Goal: Book appointment/travel/reservation

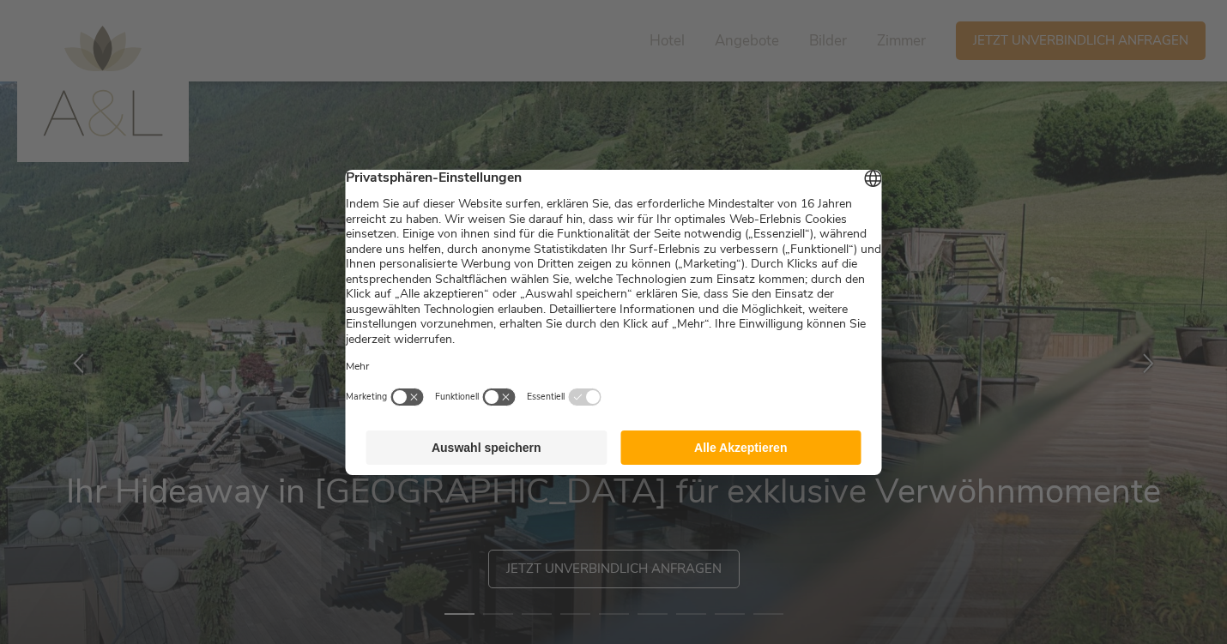
click at [455, 460] on button "Auswahl speichern" at bounding box center [486, 448] width 241 height 34
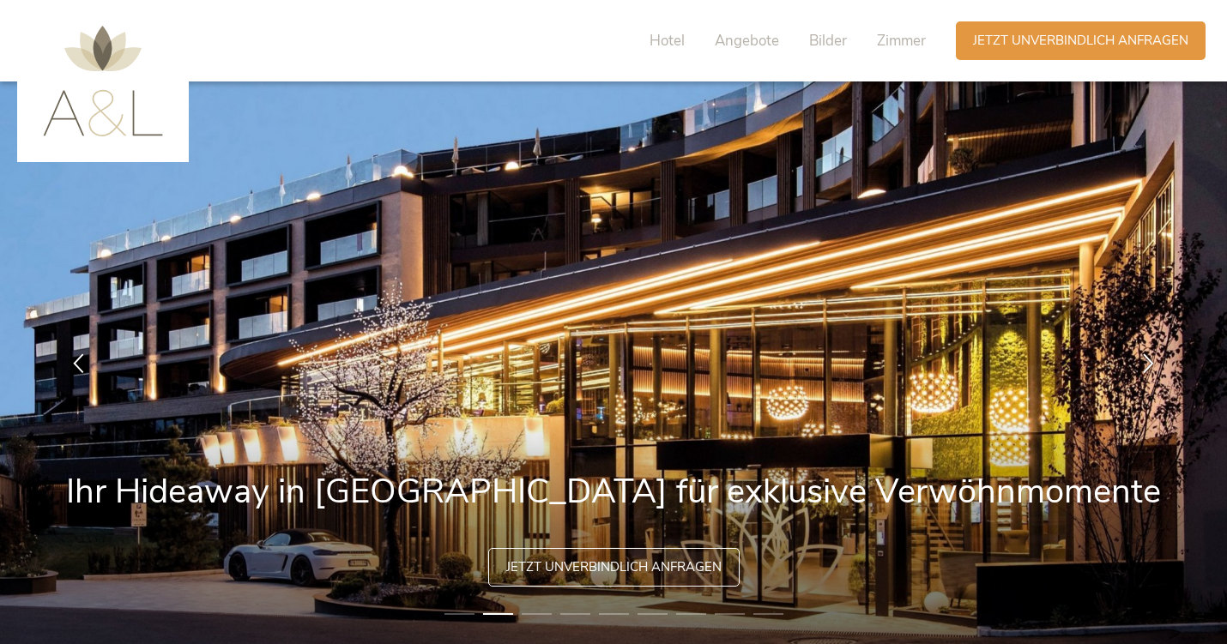
click at [629, 564] on span "Jetzt unverbindlich anfragen" at bounding box center [613, 568] width 215 height 18
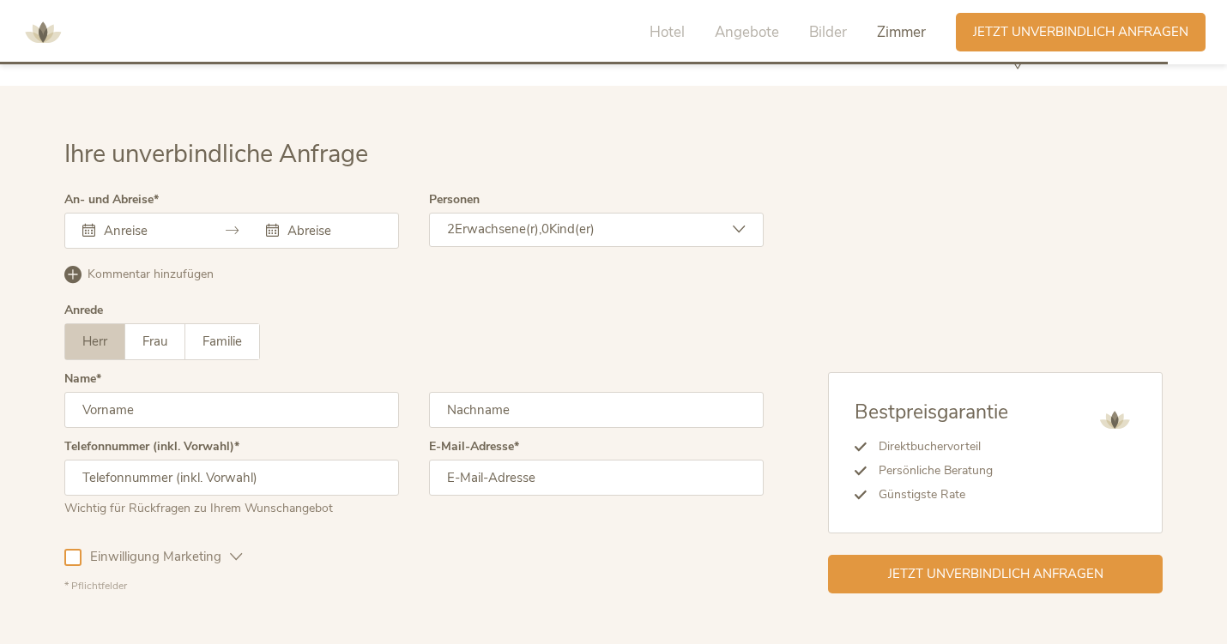
scroll to position [5060, 0]
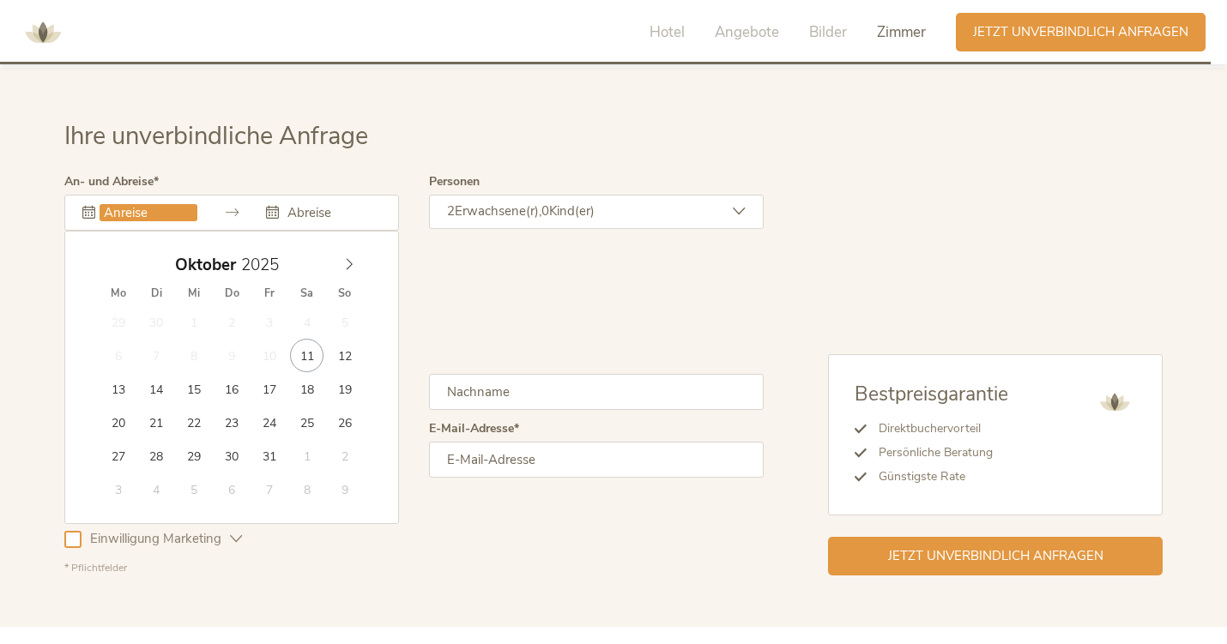
click at [114, 204] on input "text" at bounding box center [149, 212] width 98 height 17
click at [353, 258] on icon at bounding box center [349, 264] width 12 height 12
type input "2026"
click at [353, 258] on icon at bounding box center [349, 264] width 12 height 12
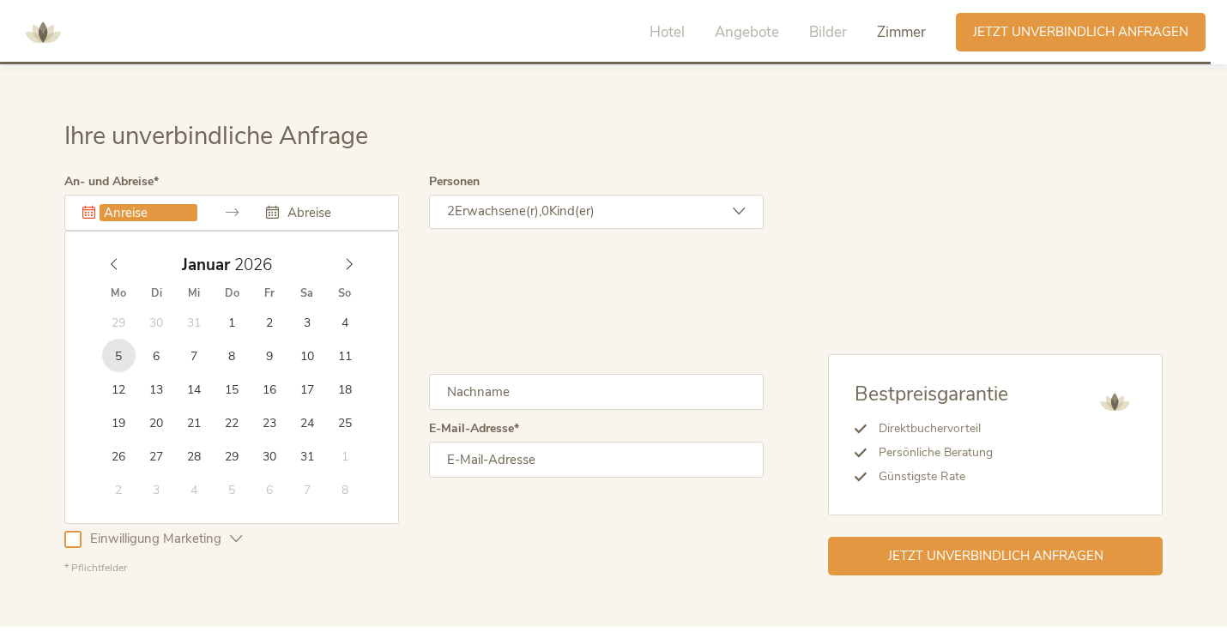
type input "05.01.2026"
type input "2026"
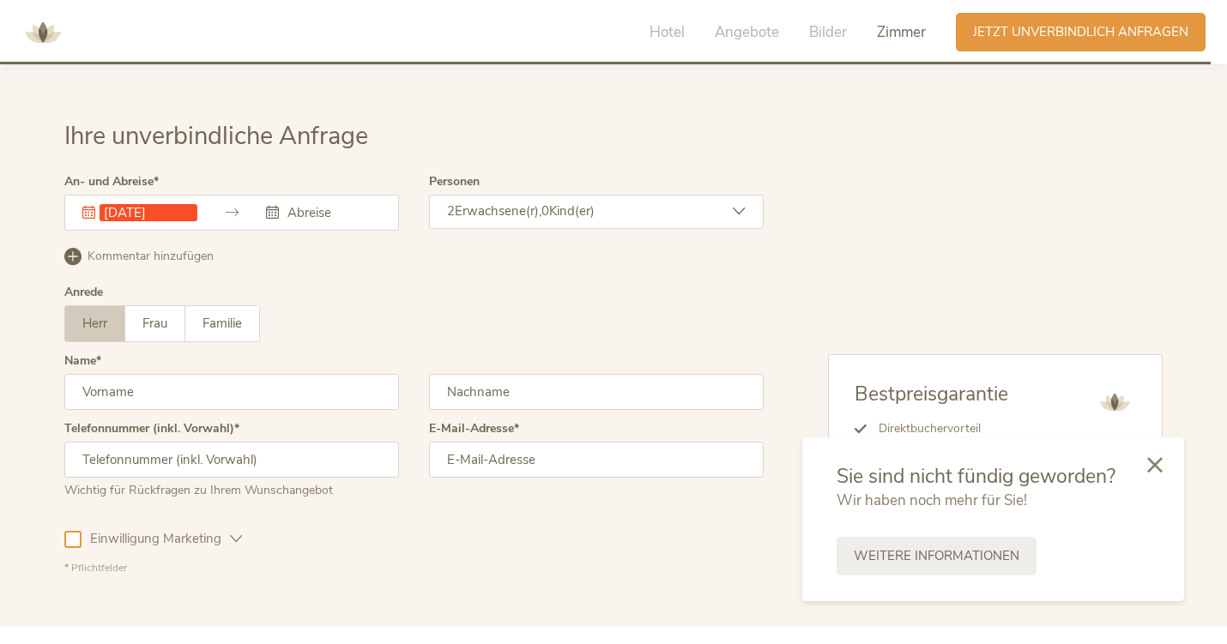
click at [1157, 462] on icon at bounding box center [1154, 464] width 15 height 15
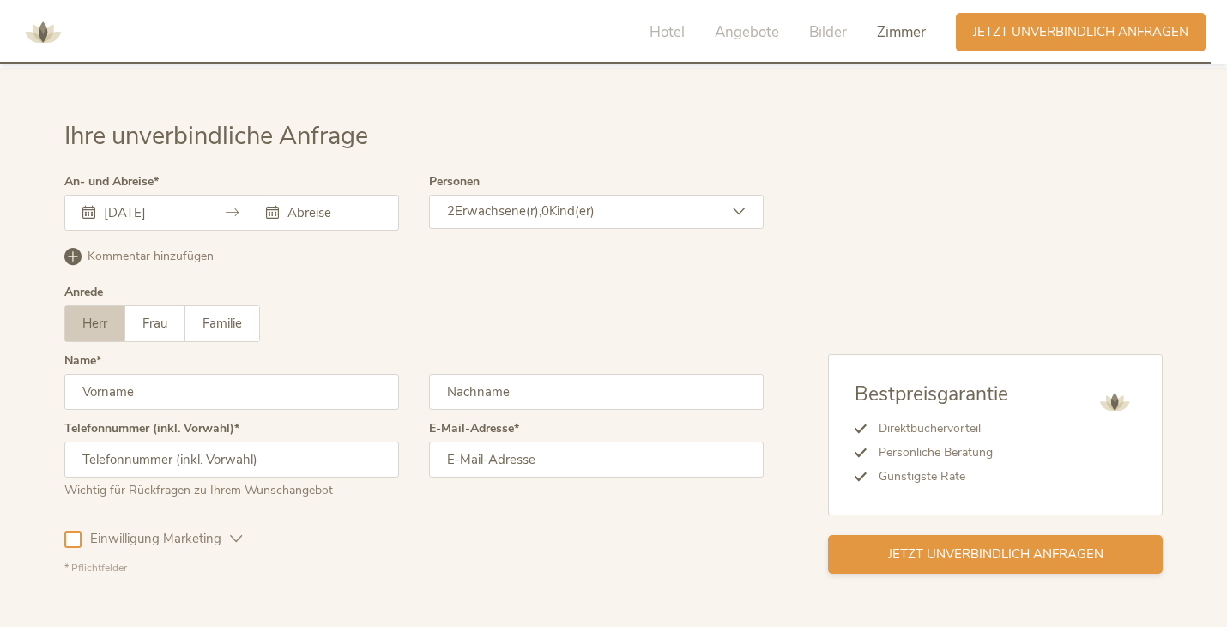
click at [1000, 546] on span "Jetzt unverbindlich anfragen" at bounding box center [995, 555] width 215 height 18
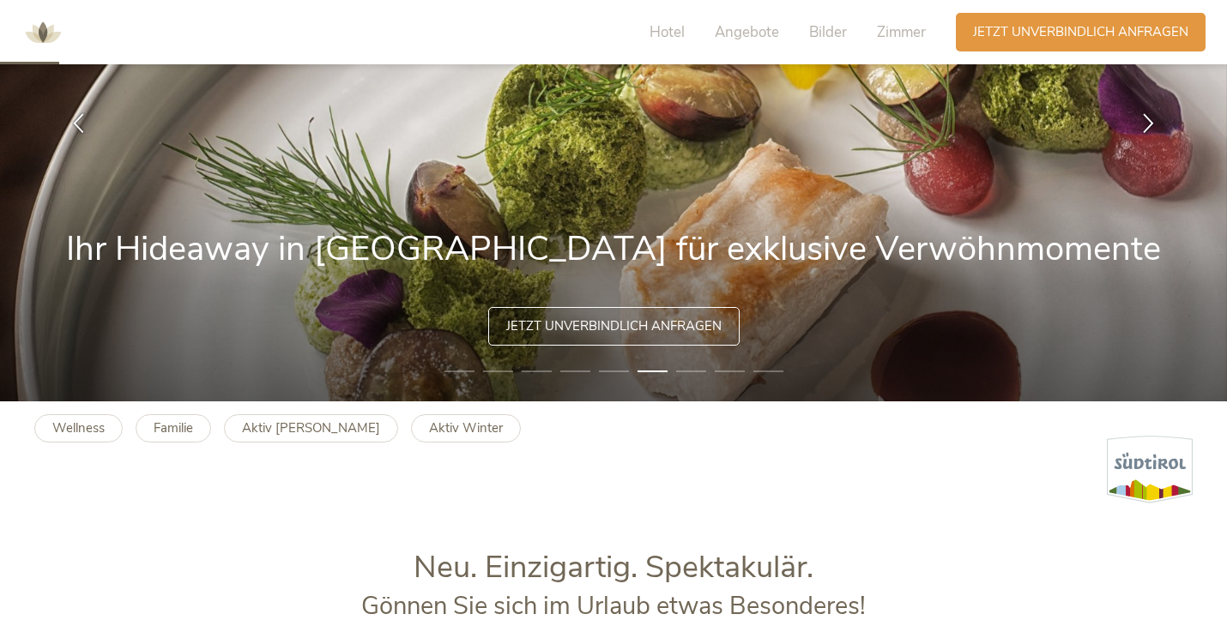
scroll to position [225, 0]
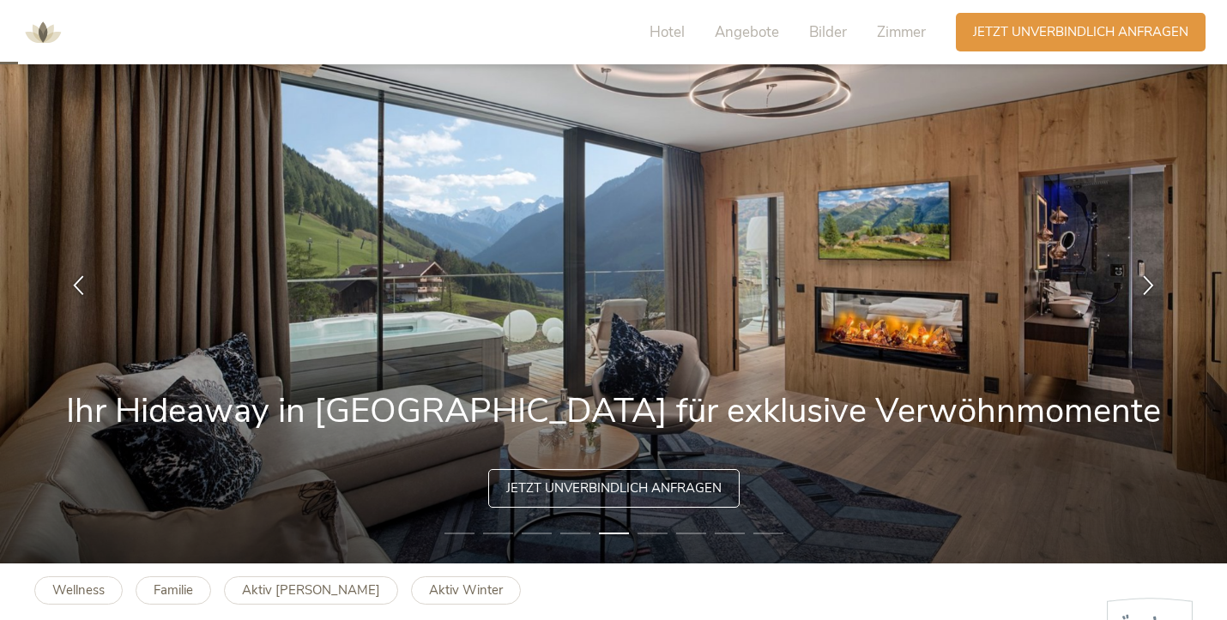
scroll to position [70, 0]
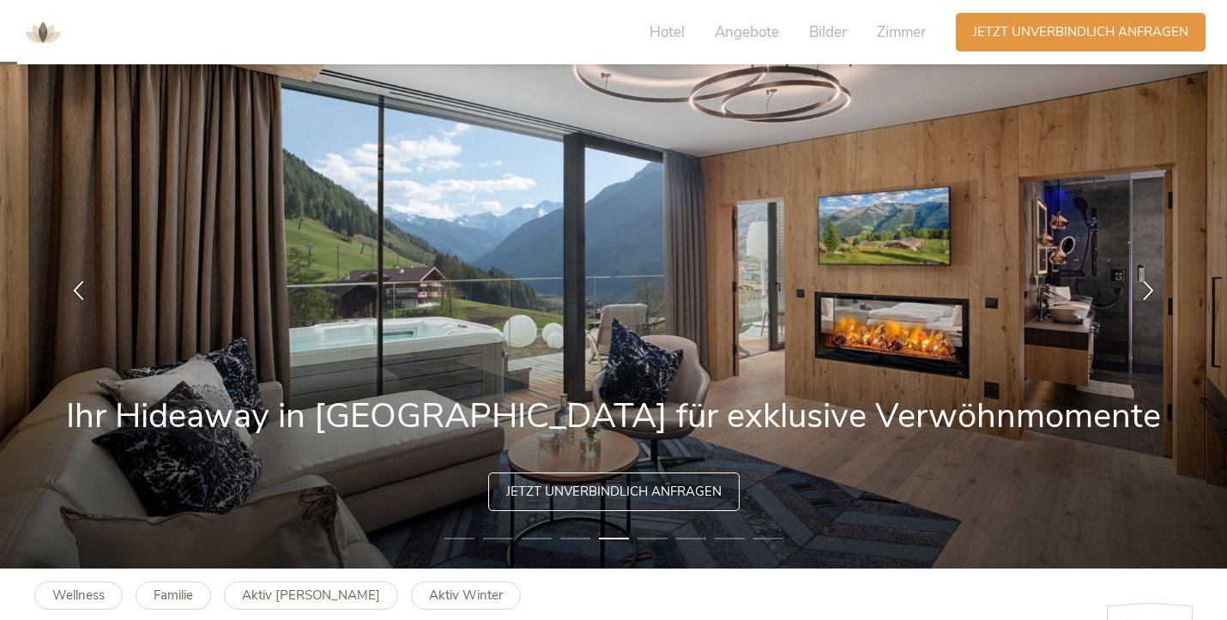
click at [619, 493] on span "Jetzt unverbindlich anfragen" at bounding box center [613, 492] width 215 height 18
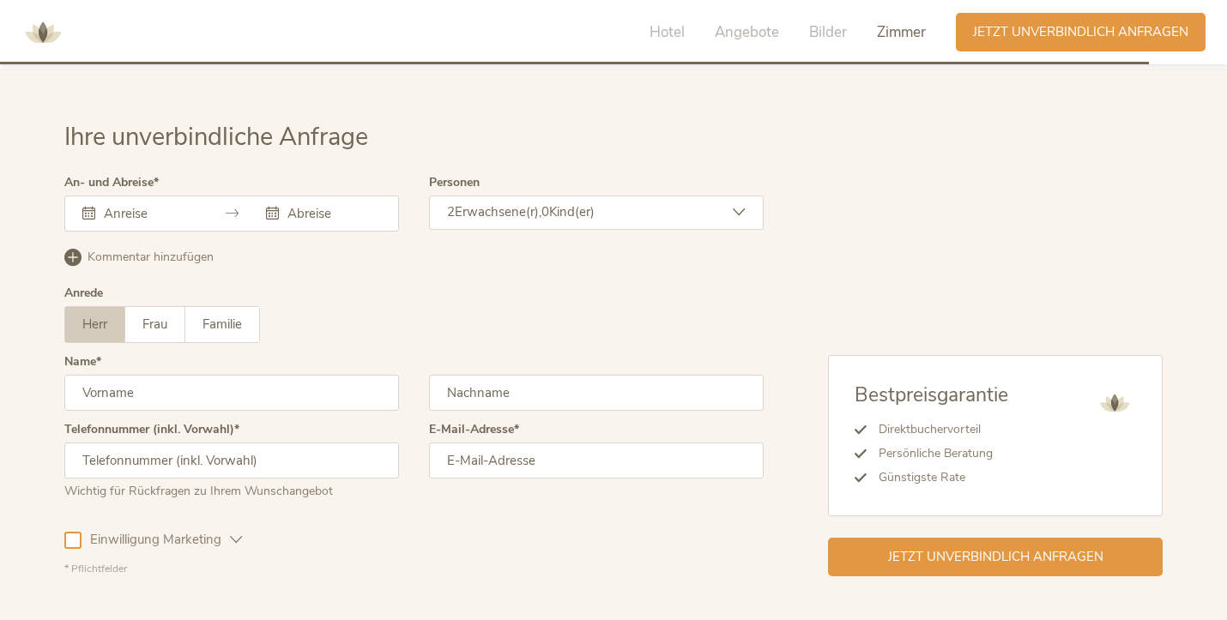
scroll to position [5055, 0]
click at [125, 204] on input "text" at bounding box center [149, 212] width 98 height 17
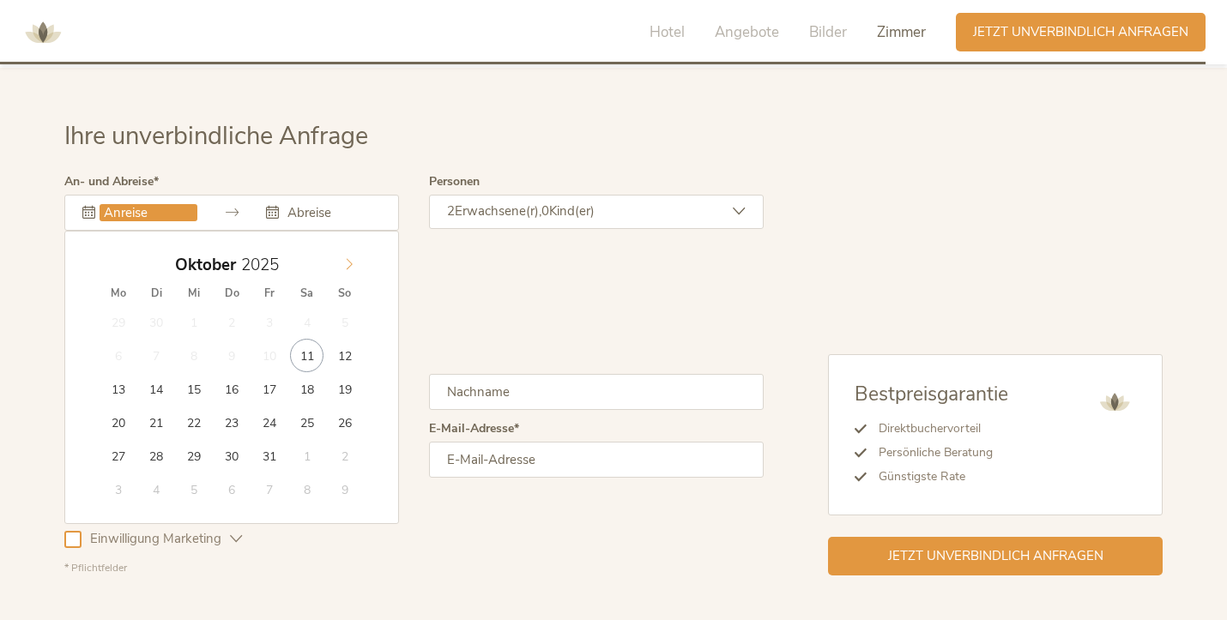
click at [355, 249] on span at bounding box center [349, 261] width 29 height 24
click at [353, 258] on icon at bounding box center [349, 264] width 12 height 12
type input "[DATE]"
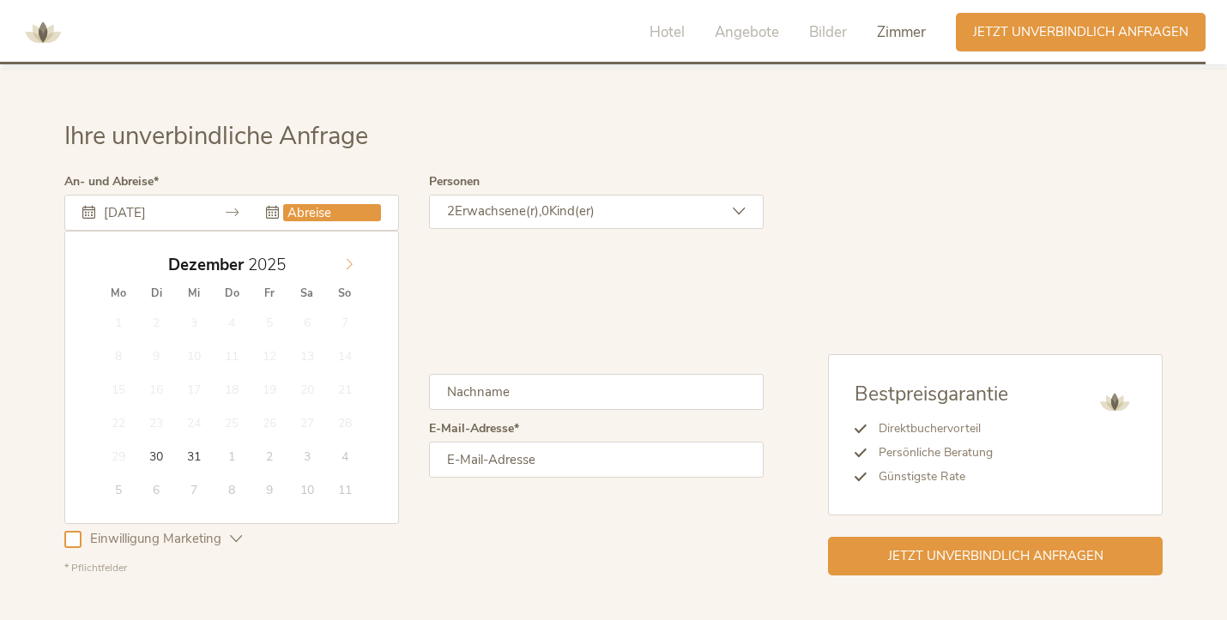
type input "2026"
click at [353, 258] on icon at bounding box center [349, 264] width 12 height 12
type input "[DATE]"
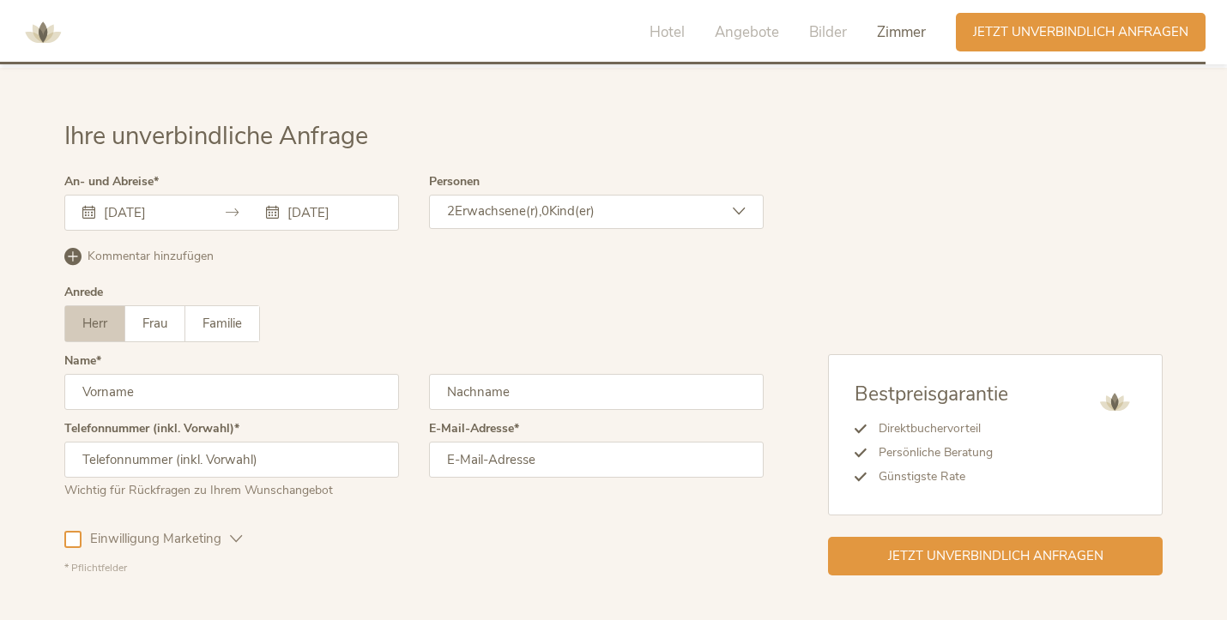
click at [517, 202] on span "Erwachsene(r)," at bounding box center [498, 210] width 87 height 17
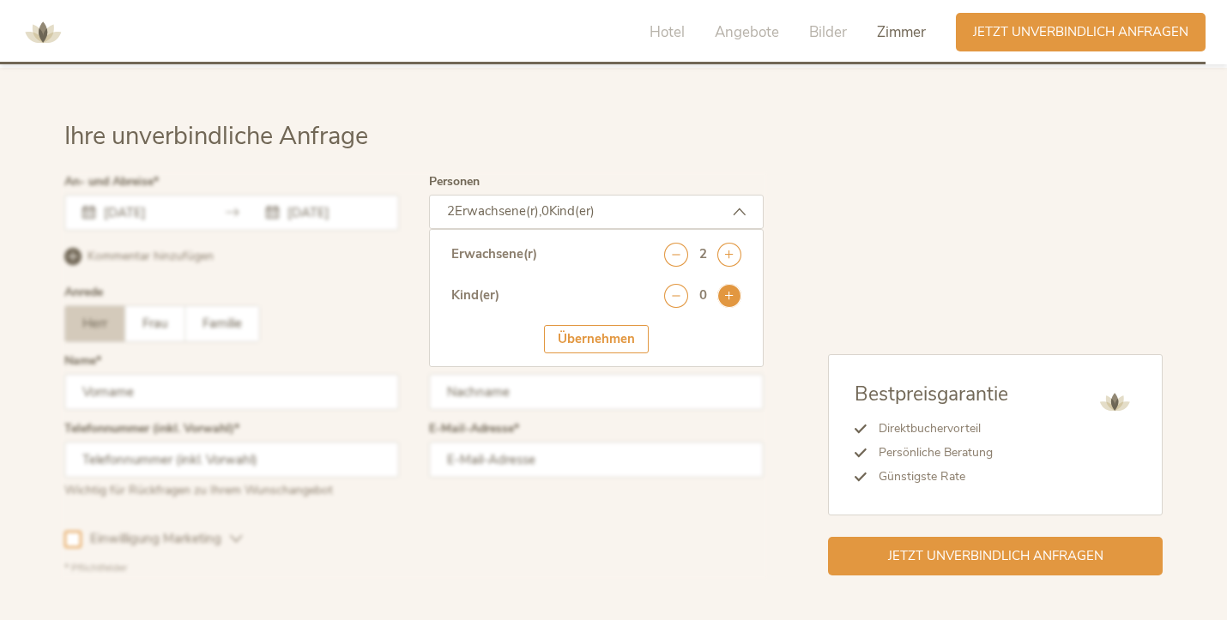
click at [728, 284] on icon at bounding box center [729, 296] width 24 height 24
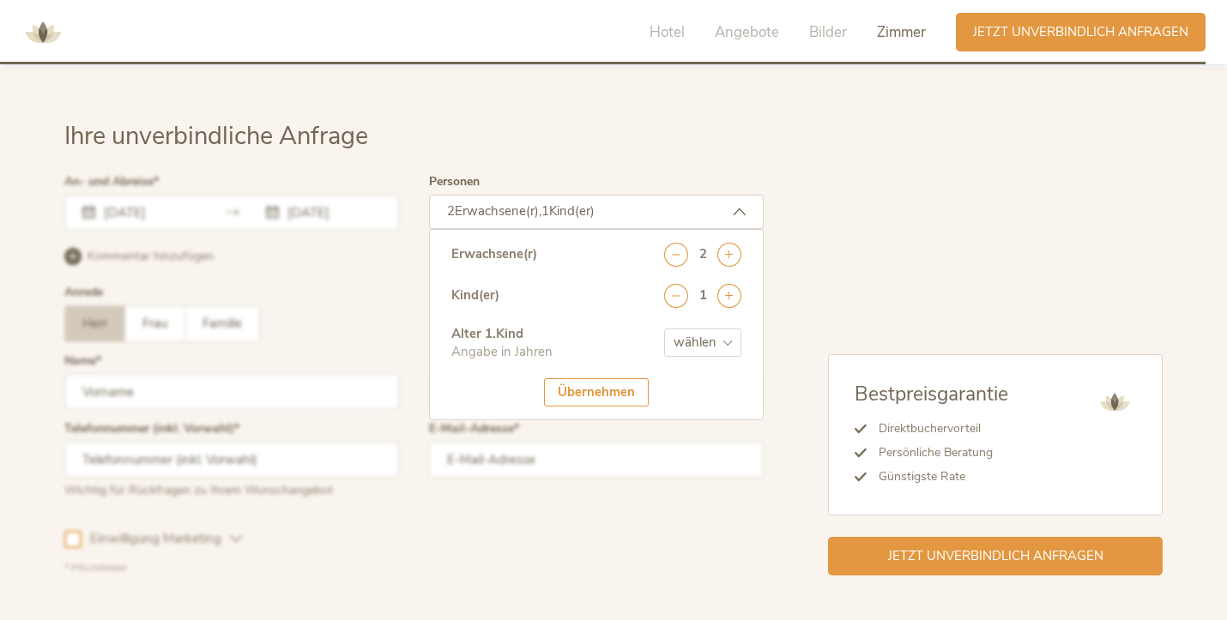
select select "17"
click at [599, 378] on div "Übernehmen" at bounding box center [596, 392] width 105 height 28
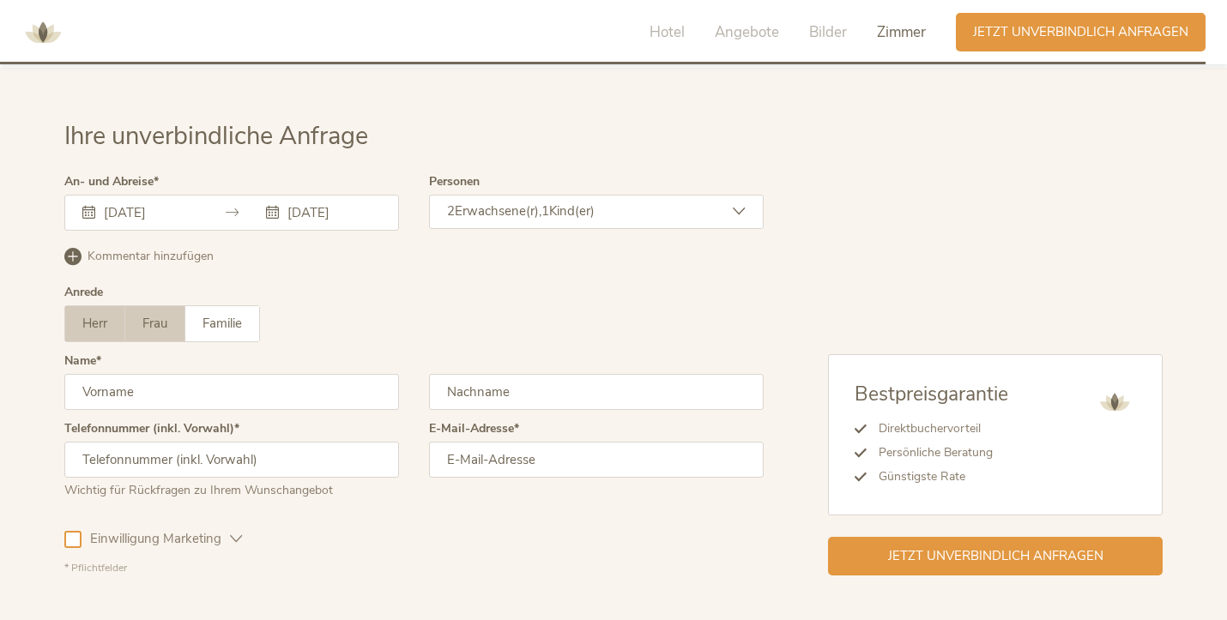
click at [164, 315] on span "Frau" at bounding box center [154, 323] width 25 height 17
type input "[PERSON_NAME]"
type input "Schlieter-Gropp"
type input "[PHONE_NUMBER]"
type input "[PERSON_NAME][EMAIL_ADDRESS][DOMAIN_NAME]"
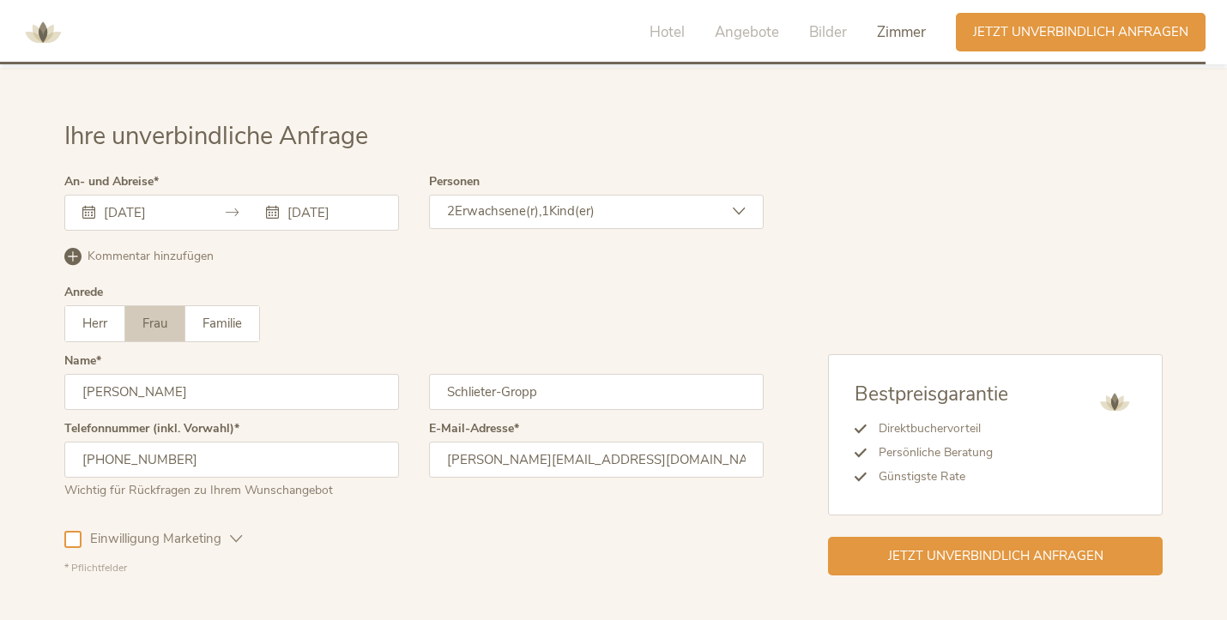
click at [76, 531] on div at bounding box center [72, 539] width 17 height 17
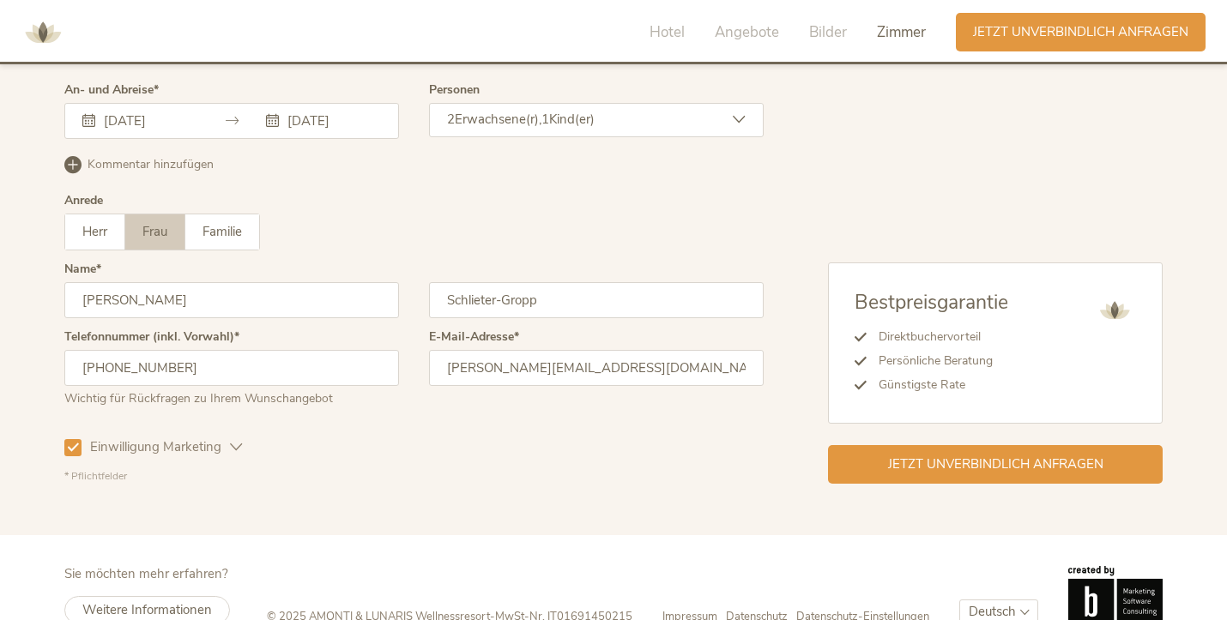
scroll to position [5146, 0]
click at [903, 455] on span "Jetzt unverbindlich anfragen" at bounding box center [995, 464] width 215 height 18
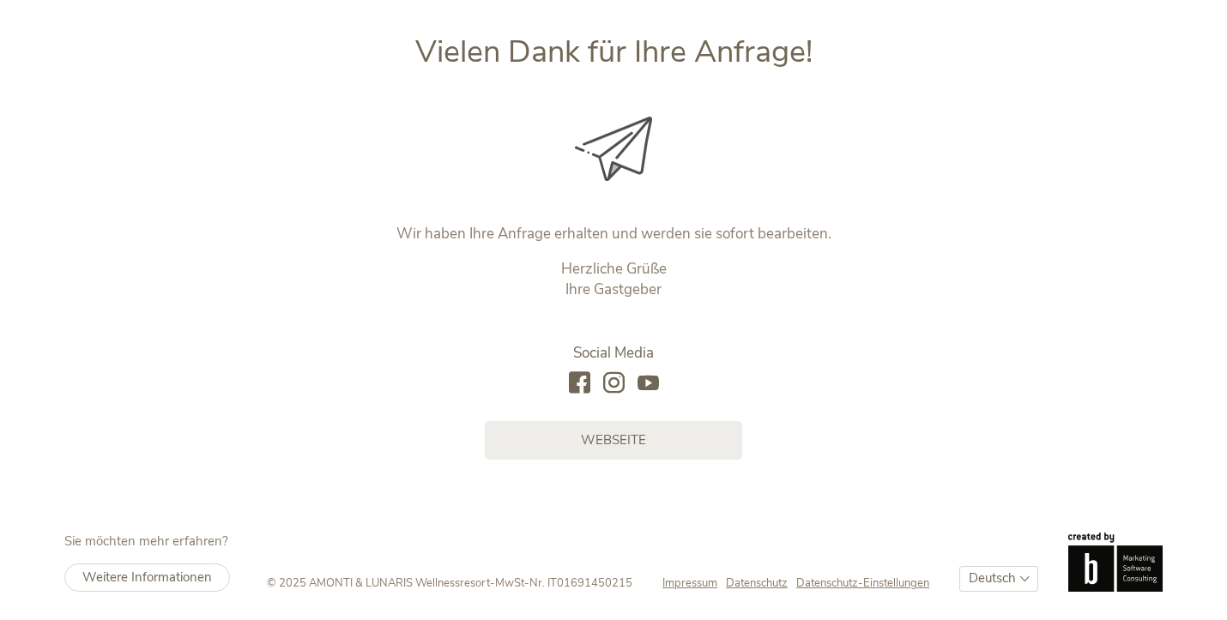
scroll to position [207, 0]
